Goal: Navigation & Orientation: Understand site structure

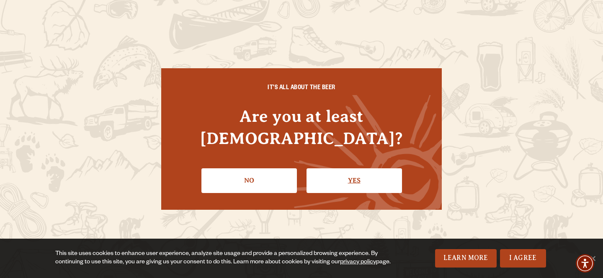
click at [350, 175] on link "Yes" at bounding box center [355, 180] width 96 height 24
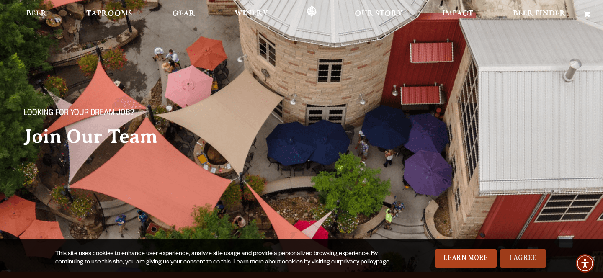
click at [516, 256] on link "I Agree" at bounding box center [523, 258] width 46 height 18
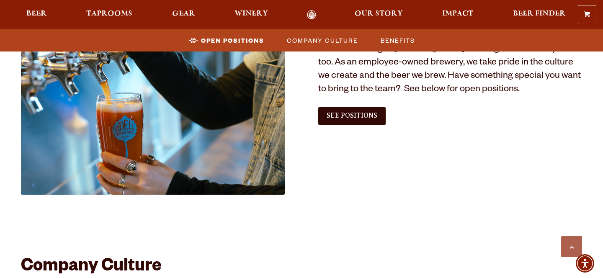
scroll to position [548, 0]
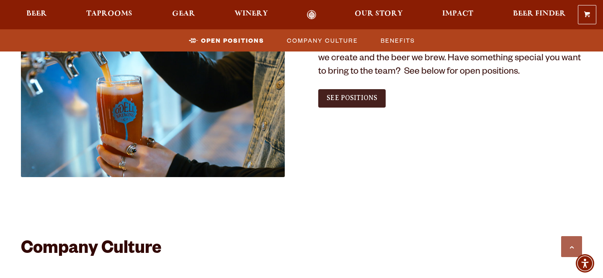
click at [360, 99] on span "See Positions" at bounding box center [352, 98] width 51 height 8
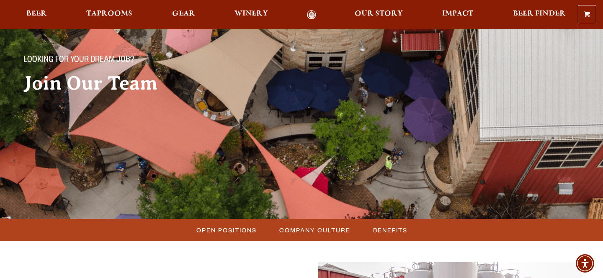
scroll to position [0, 0]
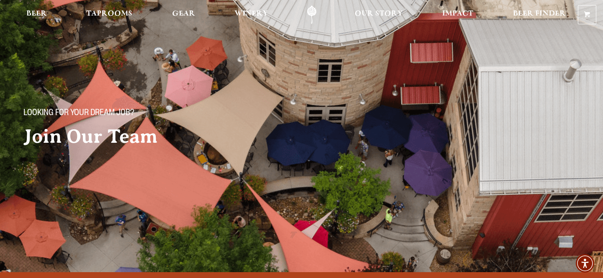
click at [313, 11] on link "Odell Home" at bounding box center [311, 14] width 31 height 19
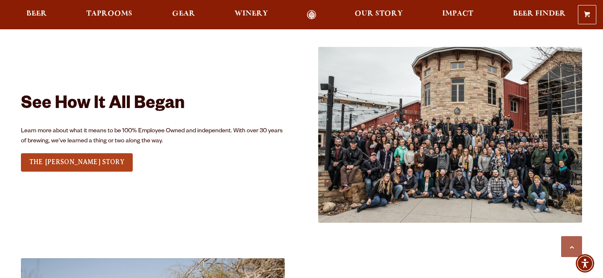
scroll to position [998, 0]
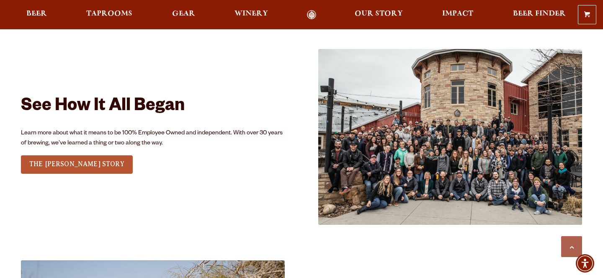
click at [67, 169] on link "THE ODELL STORY" at bounding box center [77, 164] width 112 height 18
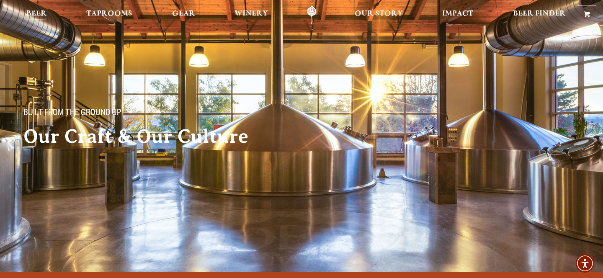
click at [46, 14] on span "Beer" at bounding box center [36, 13] width 21 height 7
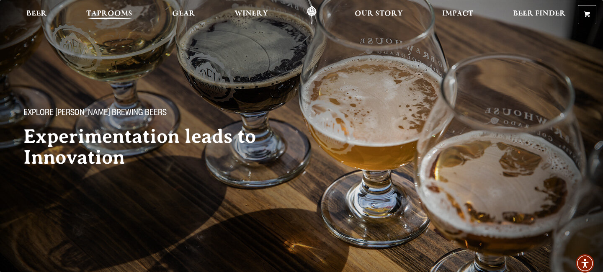
click at [100, 14] on span "Taprooms" at bounding box center [109, 13] width 46 height 7
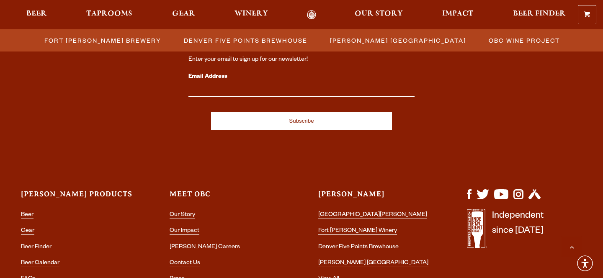
scroll to position [1022, 0]
